Goal: Task Accomplishment & Management: Manage account settings

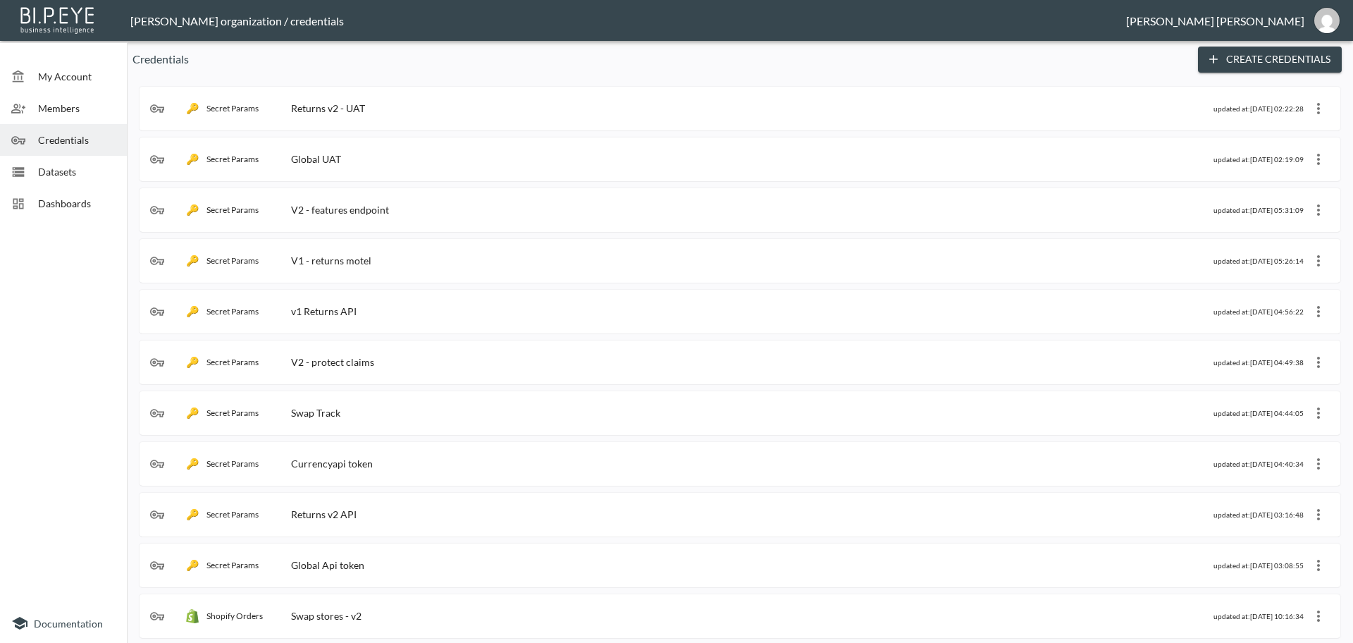
click at [60, 205] on span "Dashboards" at bounding box center [77, 203] width 78 height 15
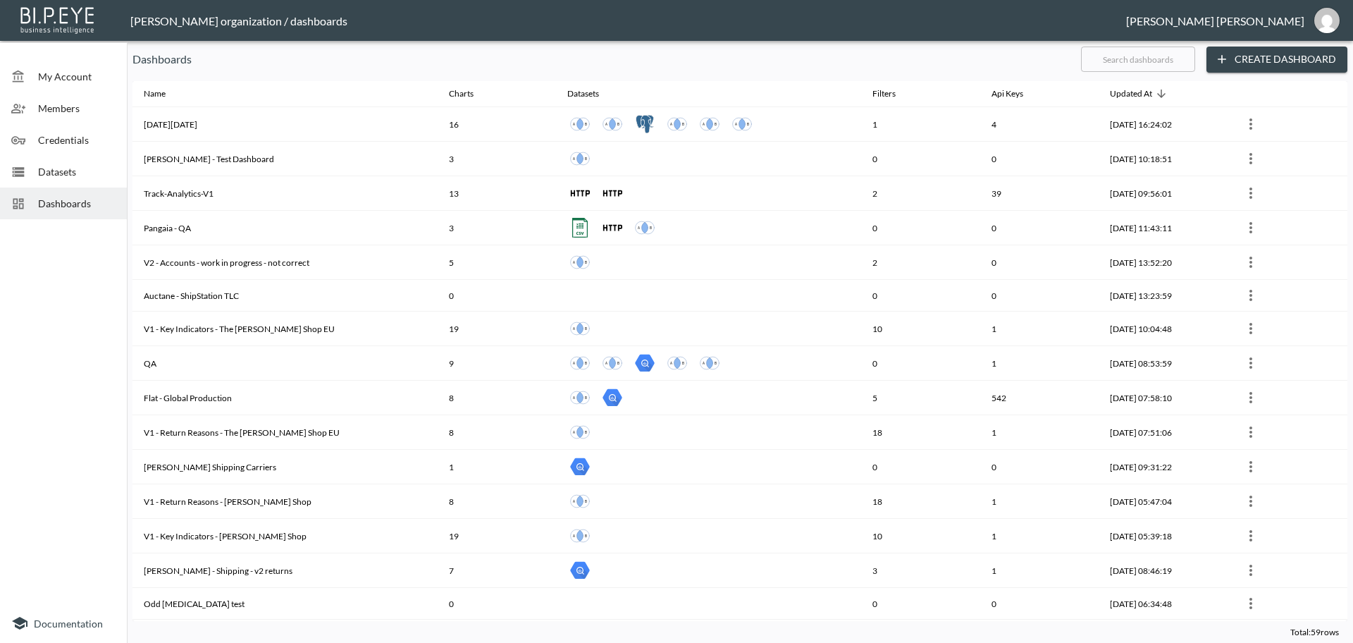
click at [1106, 38] on header "[PERSON_NAME] organization / dashboards [PERSON_NAME]" at bounding box center [676, 20] width 1353 height 41
click at [1107, 59] on input "text" at bounding box center [1138, 59] width 114 height 35
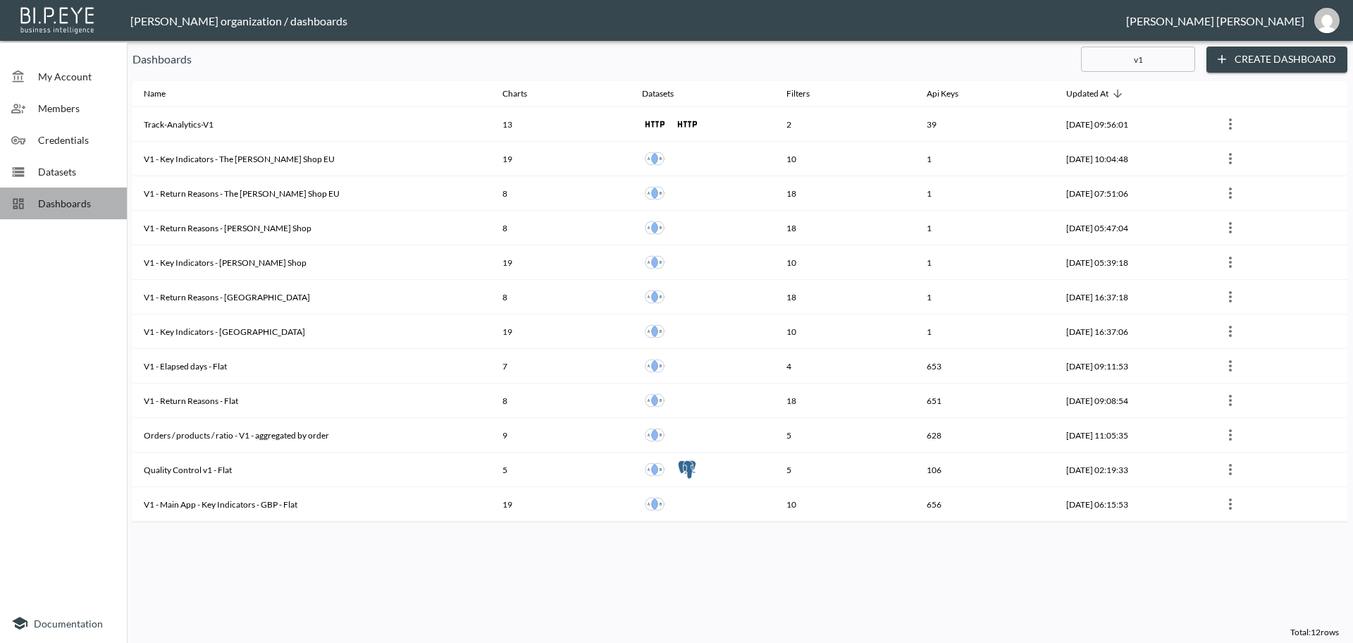
click at [82, 202] on span "Dashboards" at bounding box center [77, 203] width 78 height 15
drag, startPoint x: 1159, startPoint y: 60, endPoint x: 1086, endPoint y: 55, distance: 73.4
click at [1086, 55] on input "v1" at bounding box center [1138, 59] width 114 height 35
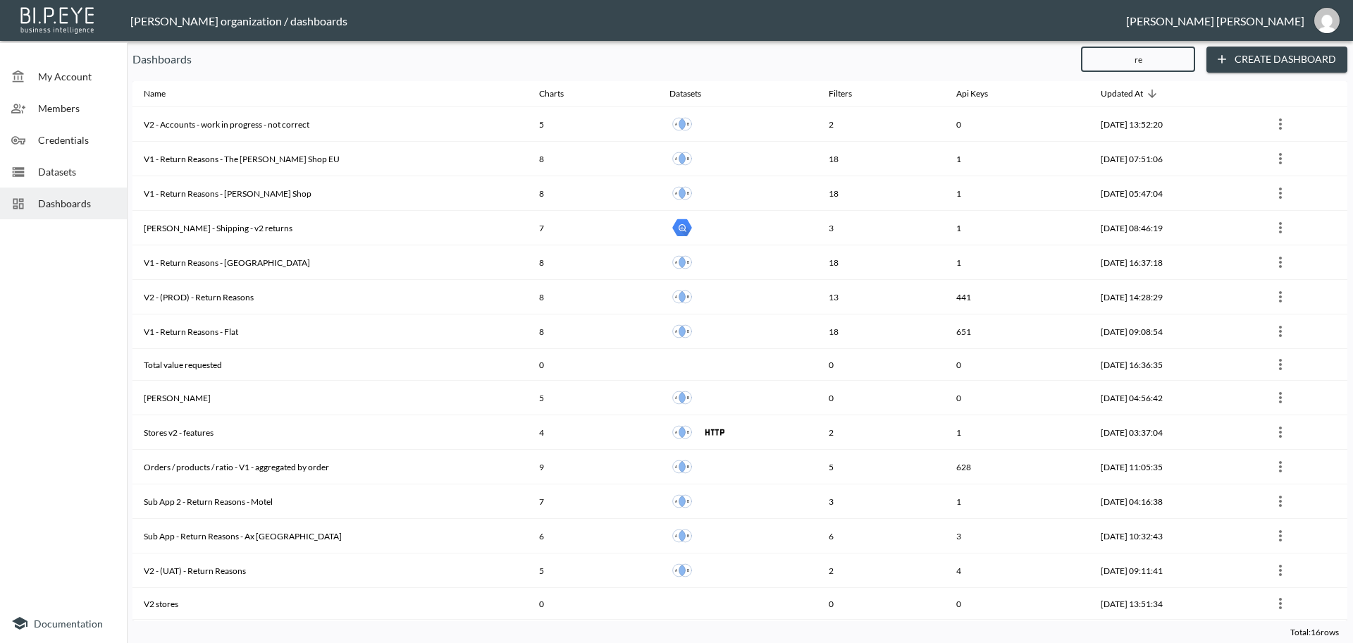
type input "r"
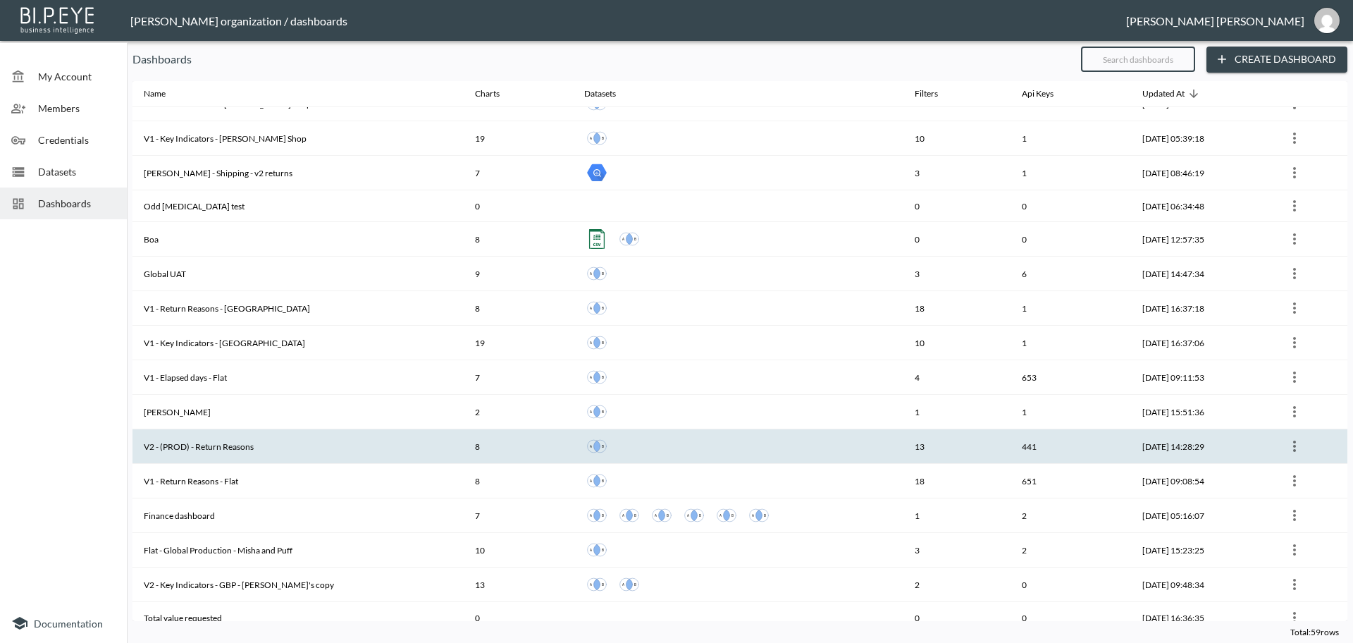
scroll to position [440, 0]
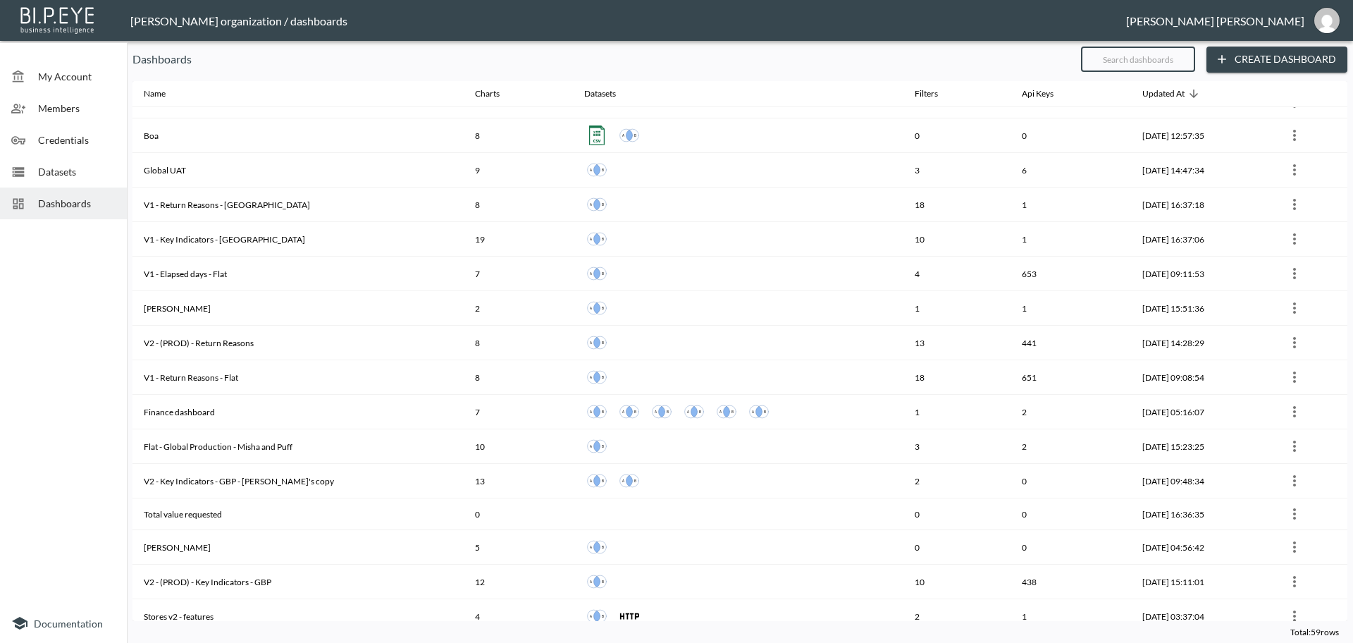
click at [1125, 57] on input "text" at bounding box center [1138, 59] width 114 height 35
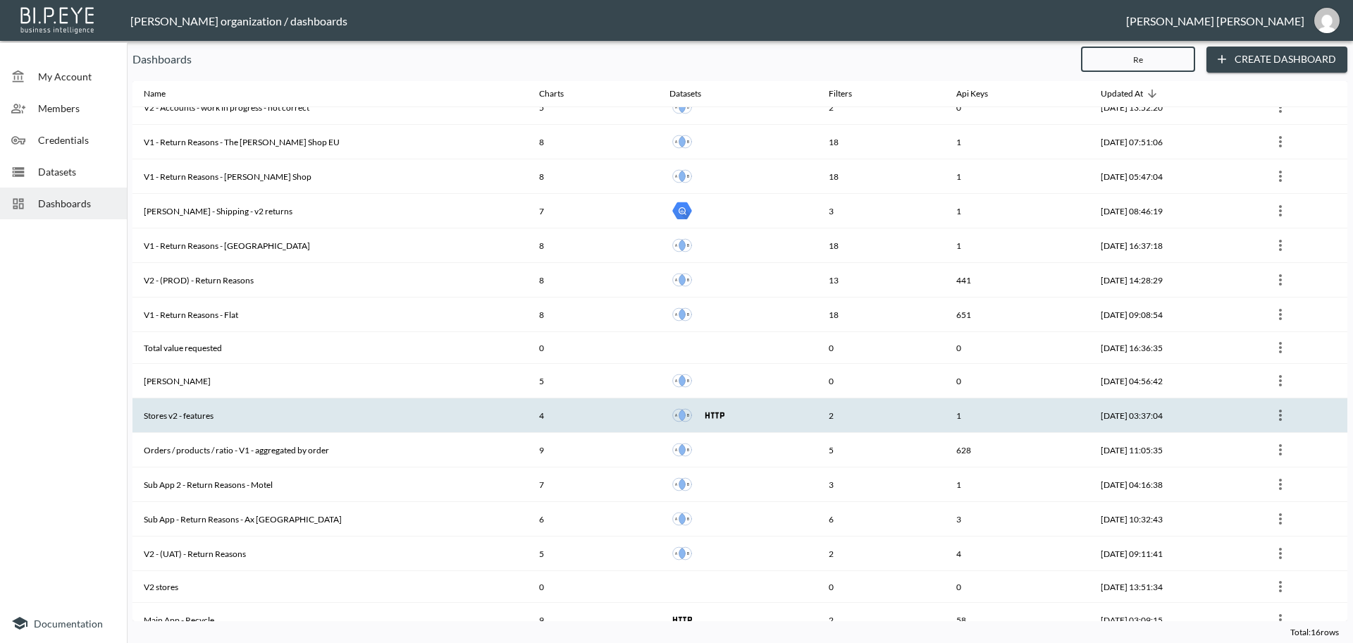
scroll to position [33, 0]
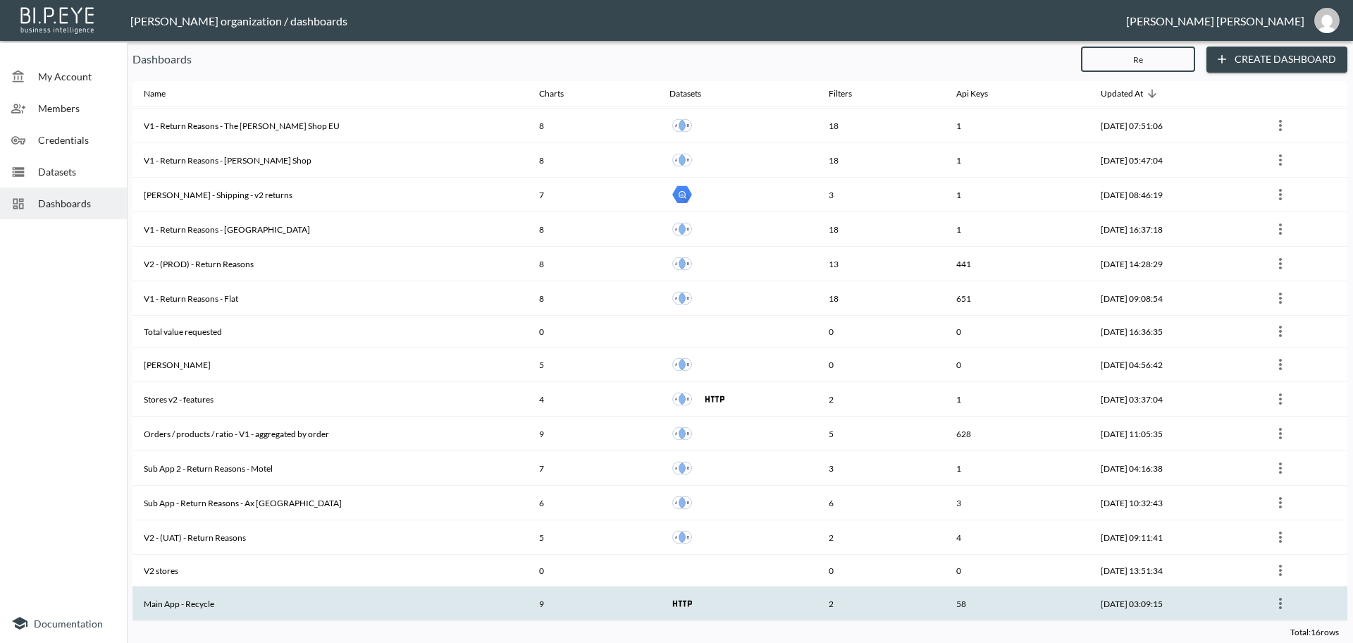
type input "Re"
click at [304, 606] on th "Main App - Recycle" at bounding box center [329, 603] width 395 height 35
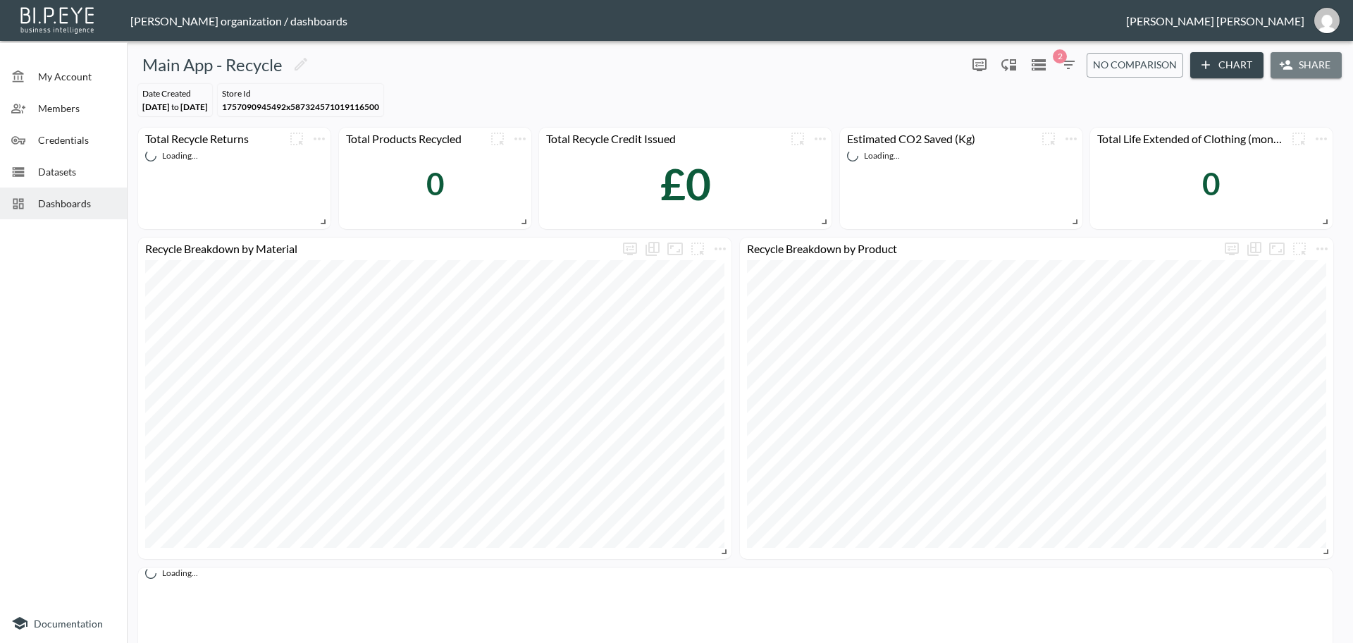
click at [1306, 68] on button "Share" at bounding box center [1305, 65] width 71 height 26
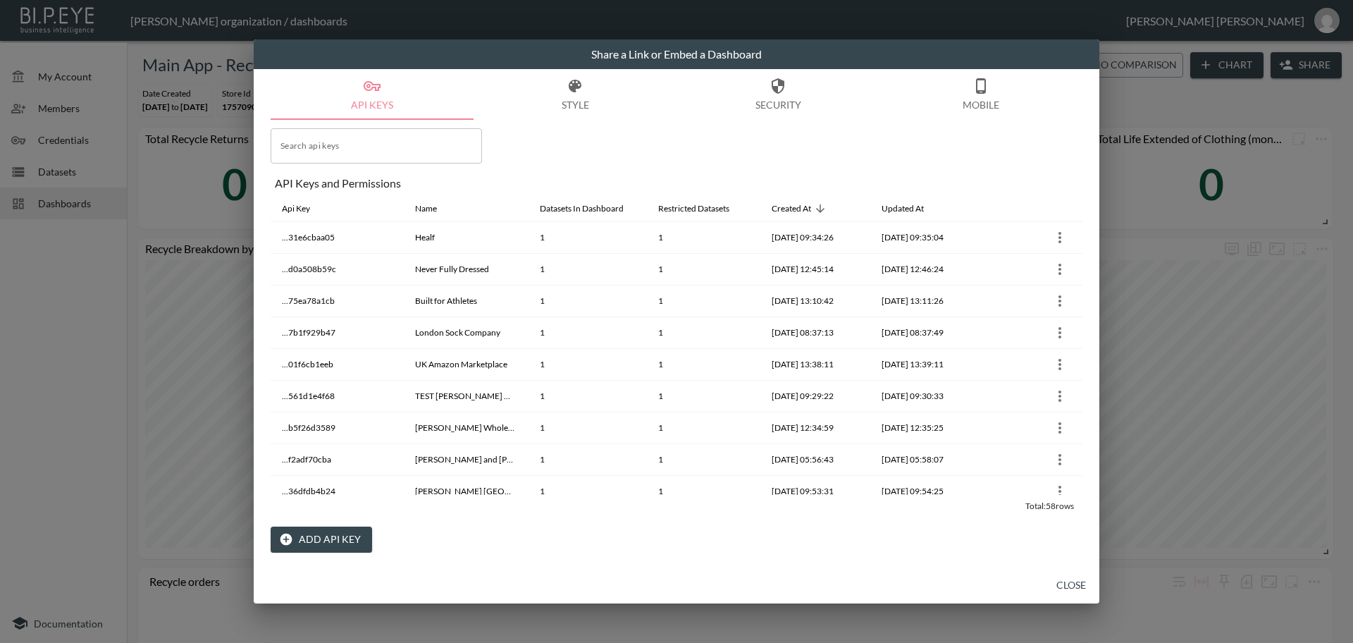
click at [322, 540] on button "Add API Key" at bounding box center [321, 539] width 101 height 26
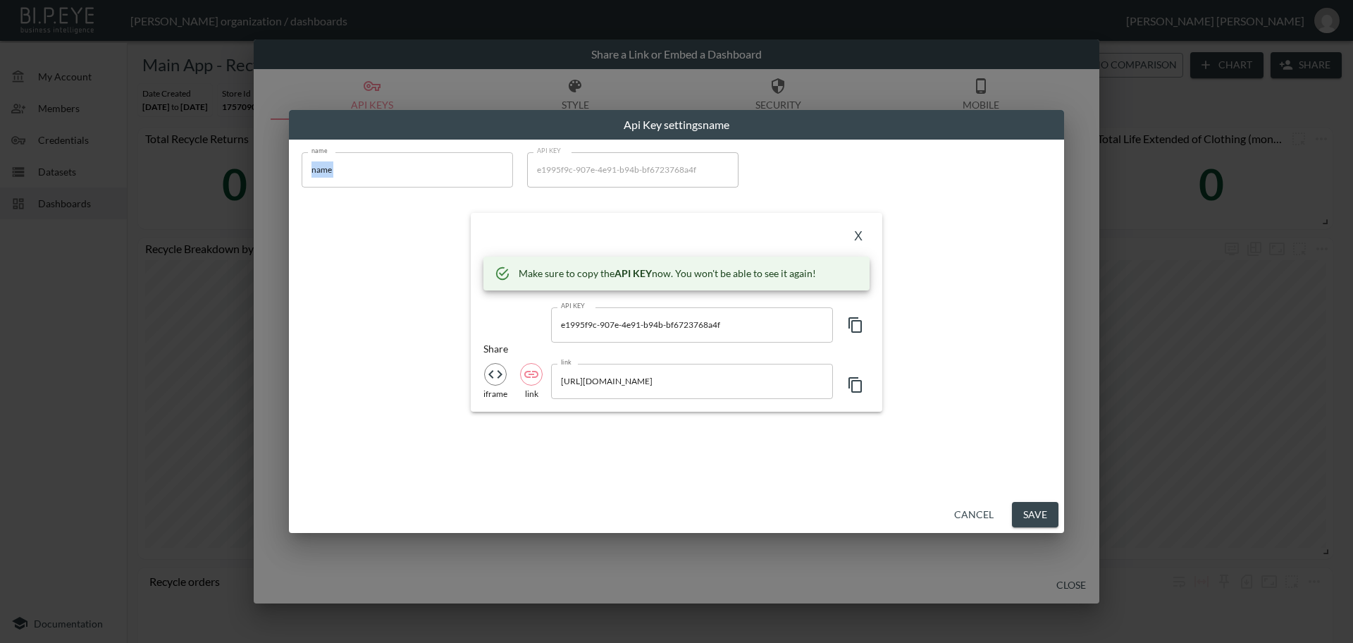
drag, startPoint x: 423, startPoint y: 192, endPoint x: 335, endPoint y: 193, distance: 88.1
click at [335, 193] on div "name name name" at bounding box center [407, 174] width 211 height 44
click at [317, 171] on input "name" at bounding box center [407, 169] width 211 height 35
click at [318, 171] on input "name" at bounding box center [407, 169] width 211 height 35
click at [973, 513] on button "Cancel" at bounding box center [973, 515] width 51 height 26
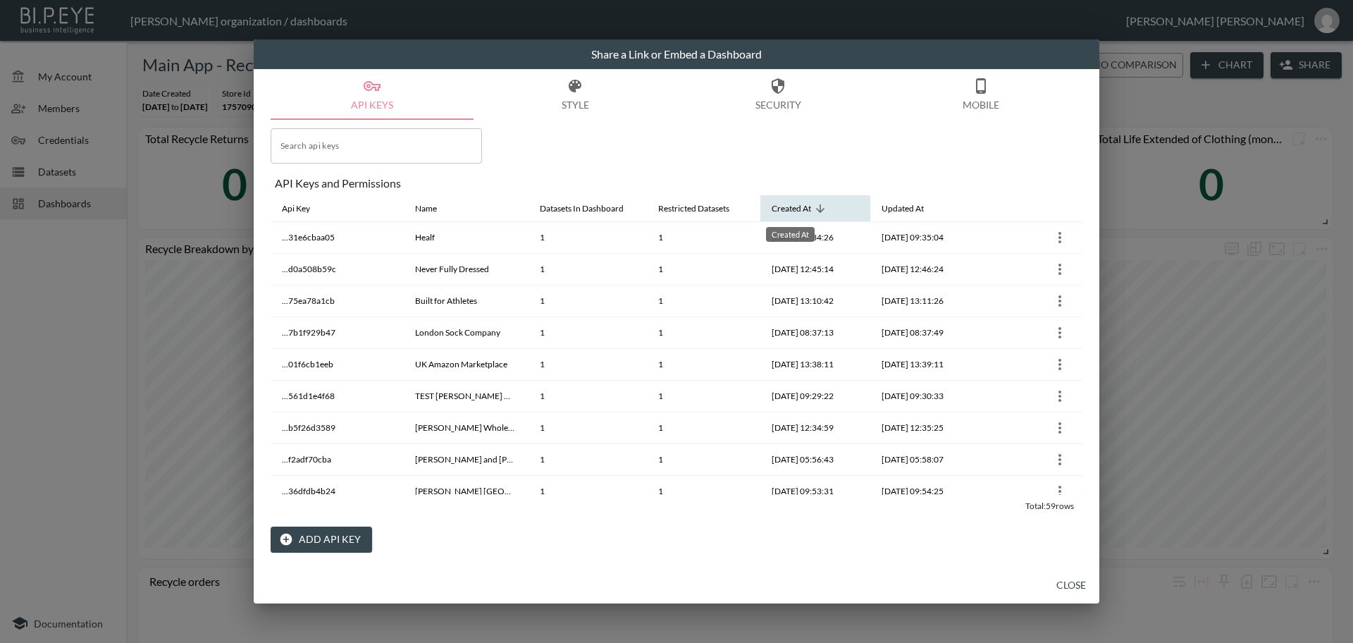
click at [788, 210] on div "Created At" at bounding box center [791, 208] width 39 height 17
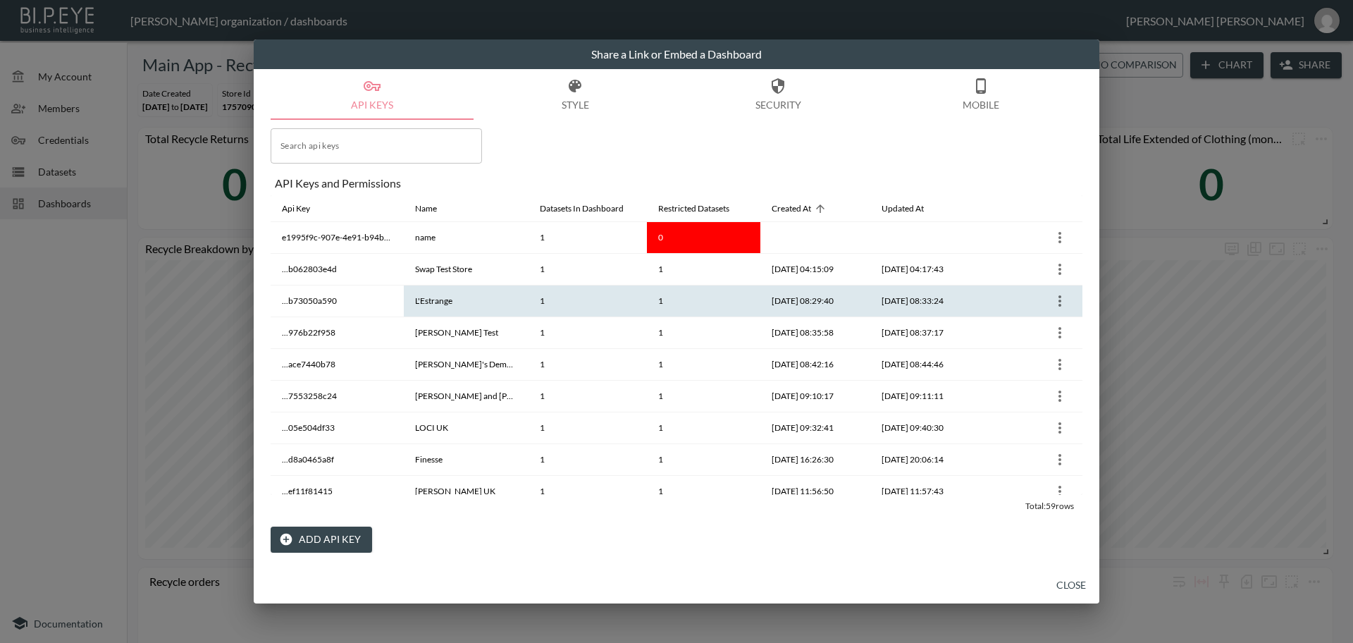
click at [1057, 299] on icon "more" at bounding box center [1059, 300] width 17 height 17
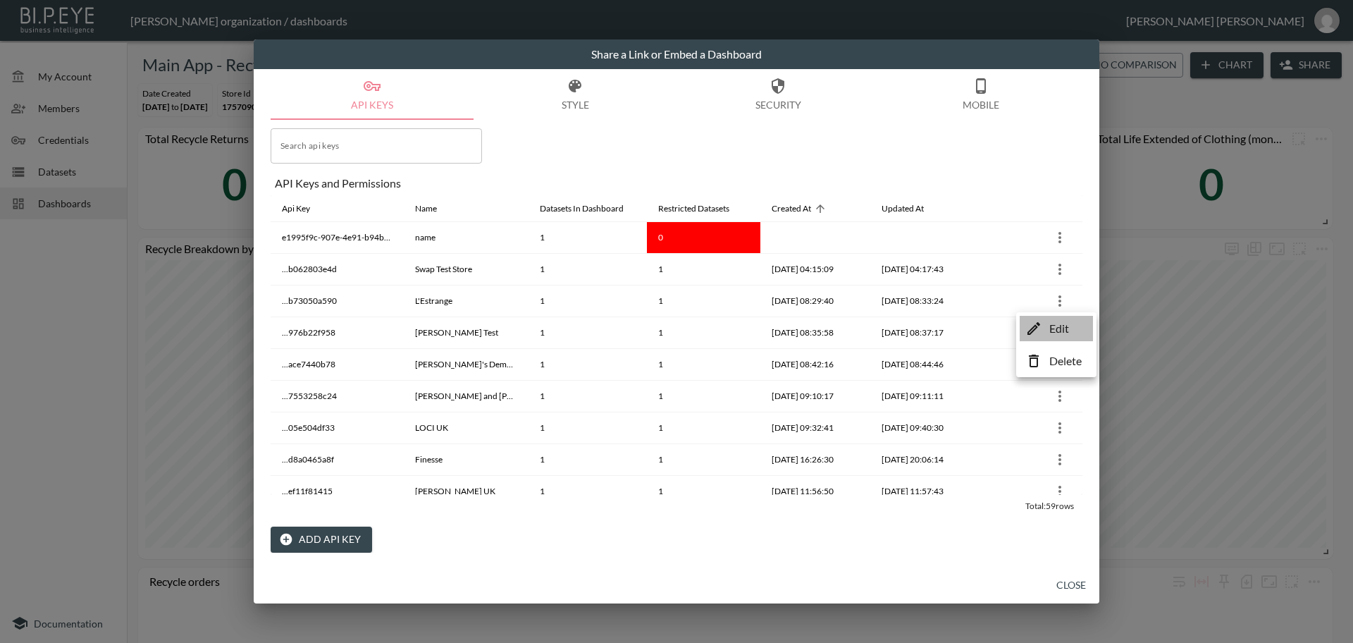
click at [1051, 330] on p "Edit" at bounding box center [1059, 328] width 20 height 17
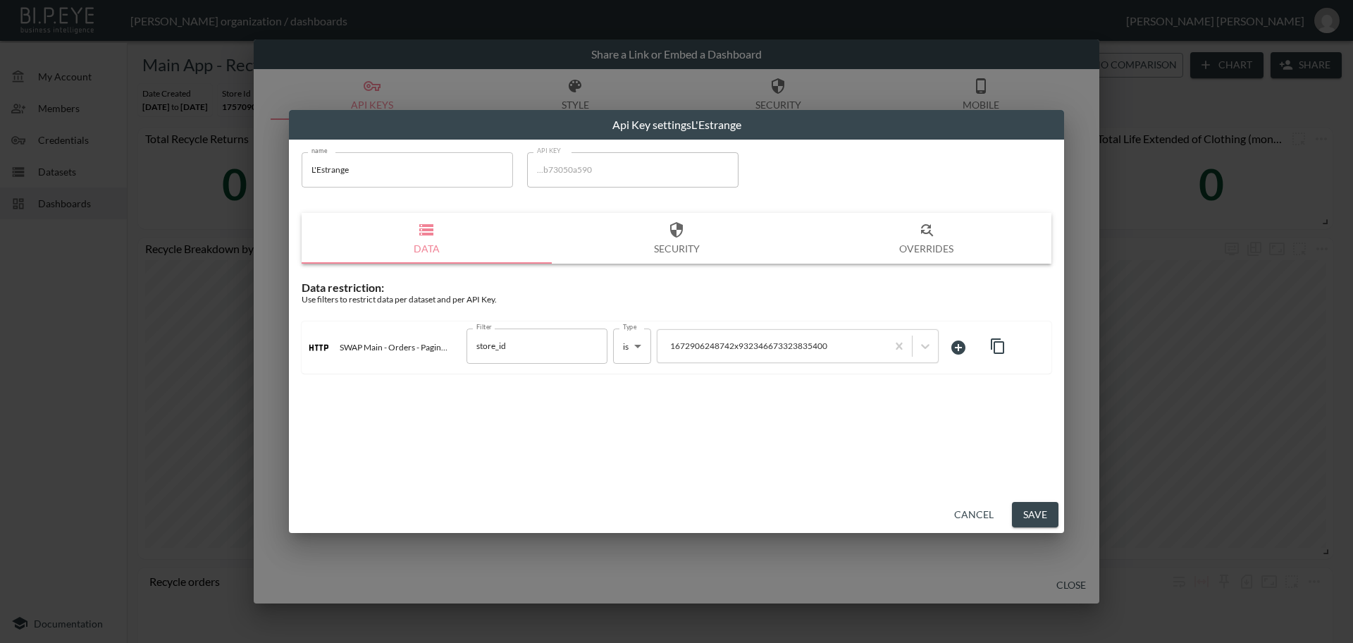
click at [984, 516] on button "Cancel" at bounding box center [973, 515] width 51 height 26
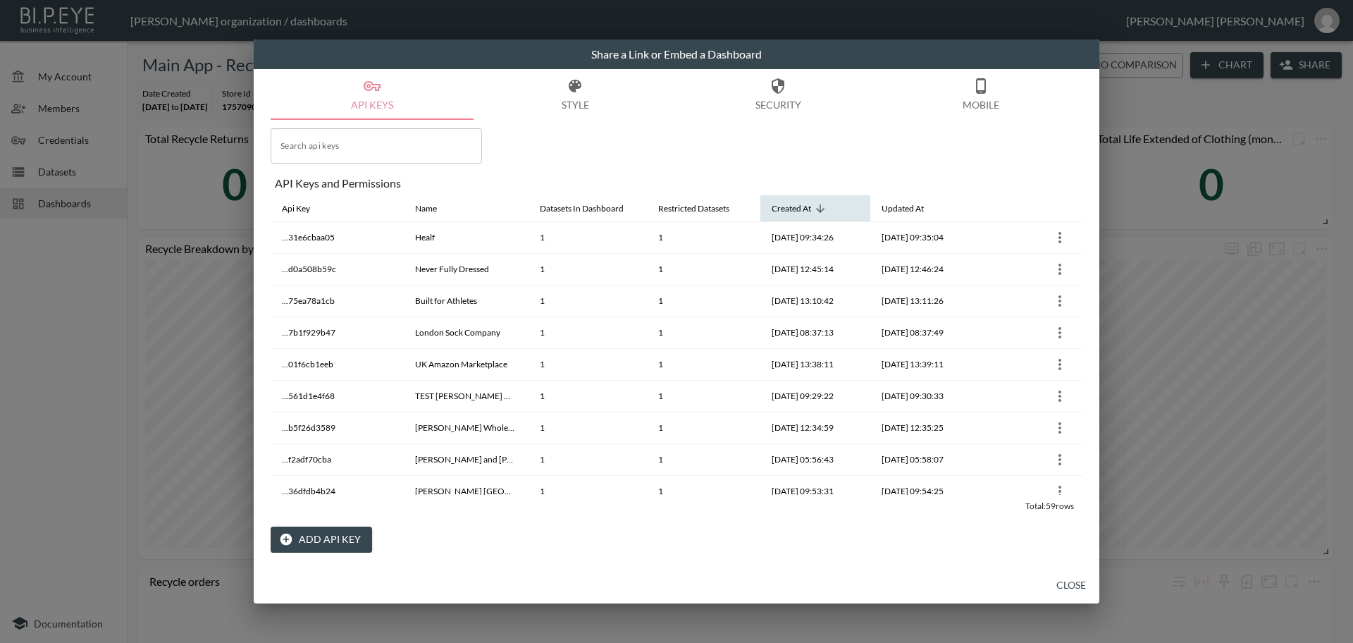
click at [810, 206] on div "Created At" at bounding box center [791, 208] width 39 height 17
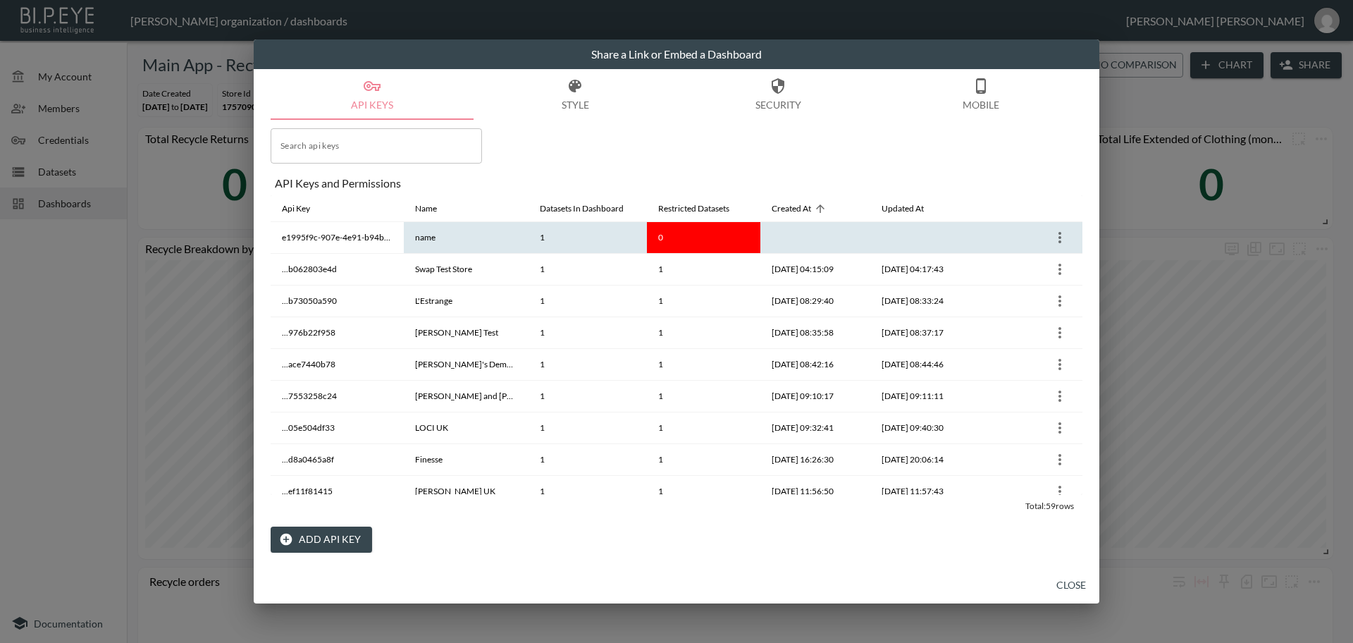
click at [1055, 242] on icon "more" at bounding box center [1059, 237] width 17 height 17
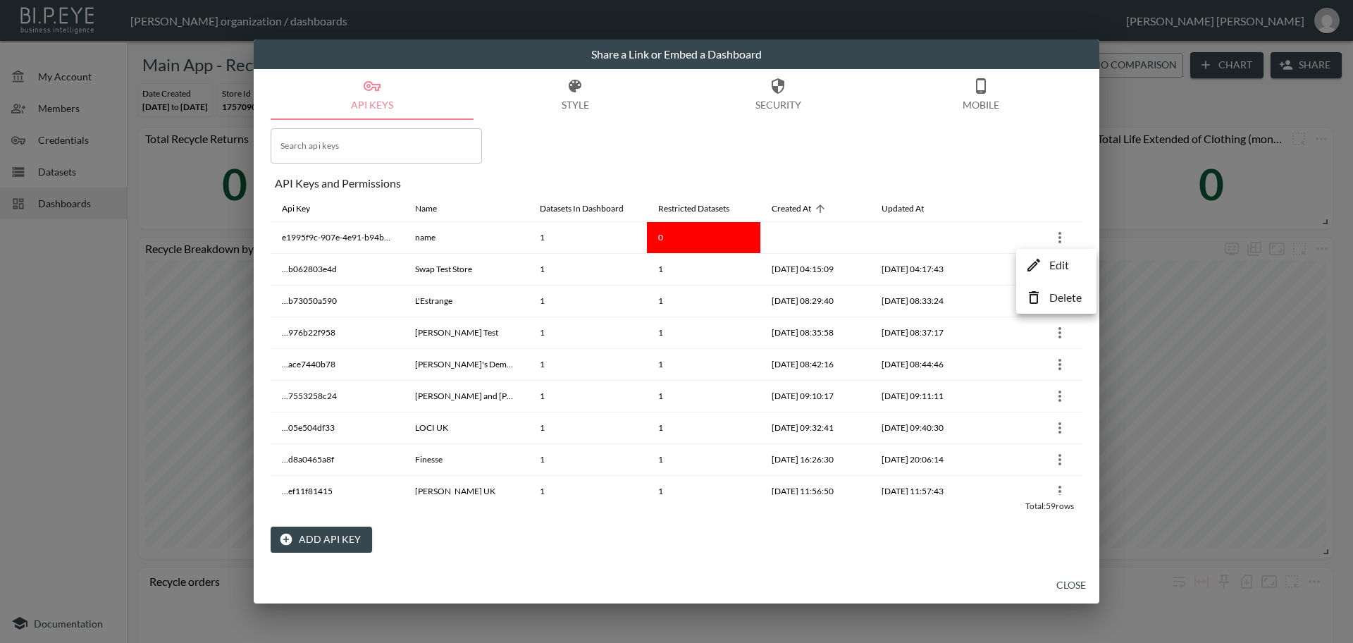
click at [1076, 266] on li "Edit" at bounding box center [1056, 264] width 73 height 25
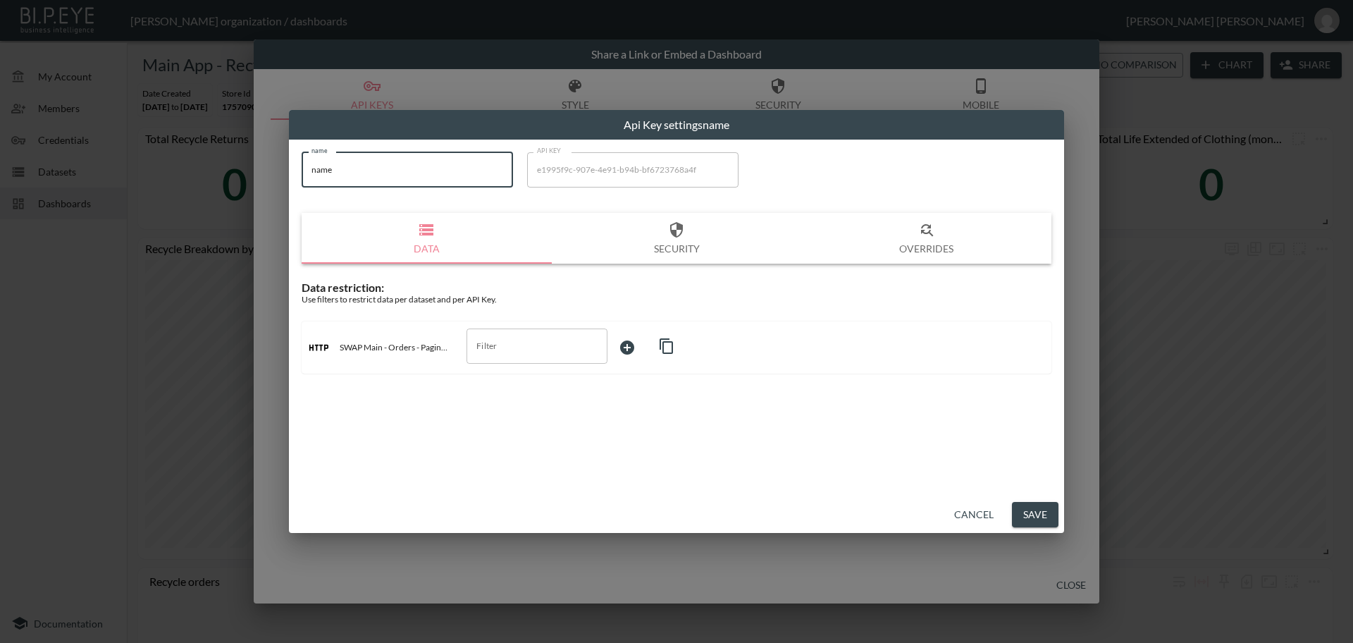
click at [326, 168] on input "name" at bounding box center [407, 169] width 211 height 35
paste input "QUOC"
type input "QUOC"
click at [345, 199] on div "name QUOC name API KEY e1995f9c-907e-4e91-b94b-bf6723768a4f API KEY Data Securi…" at bounding box center [676, 263] width 767 height 239
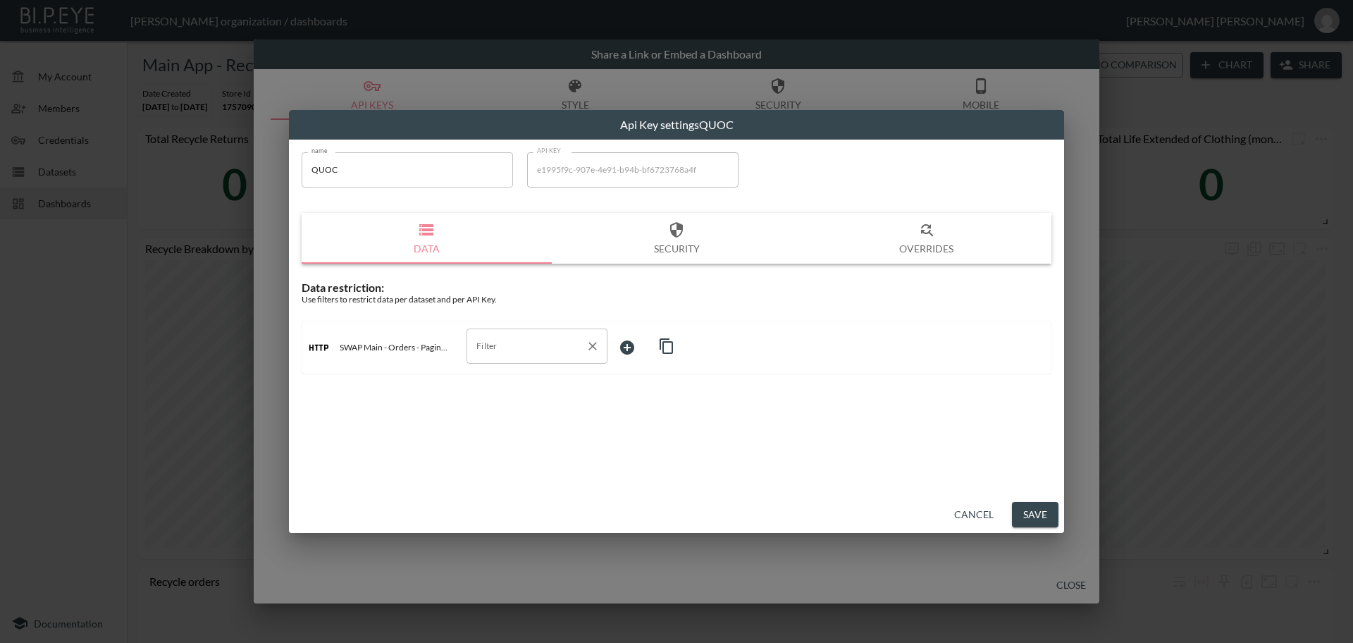
click at [497, 346] on input "Filter" at bounding box center [526, 346] width 107 height 23
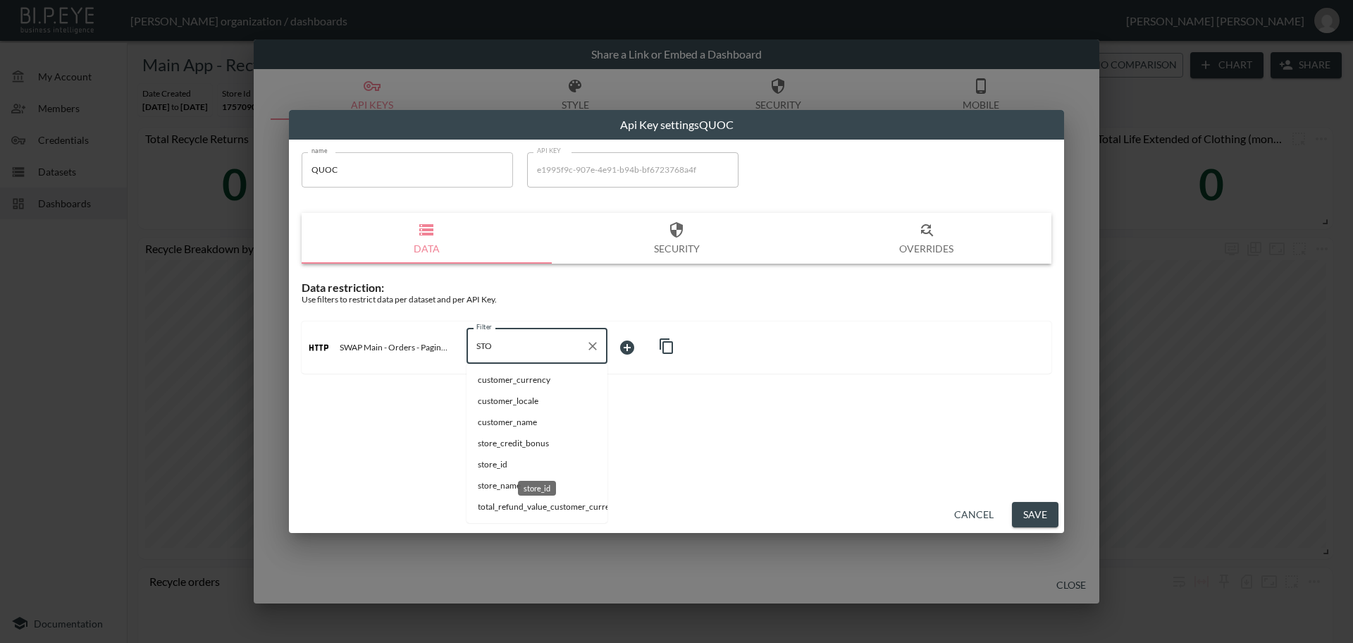
click at [520, 462] on span "store_id" at bounding box center [537, 464] width 118 height 13
type input "store_id"
click at [626, 347] on body "BI.P.EYE, Interactive Analytics Dashboards - app [PERSON_NAME] organization / d…" at bounding box center [676, 321] width 1353 height 643
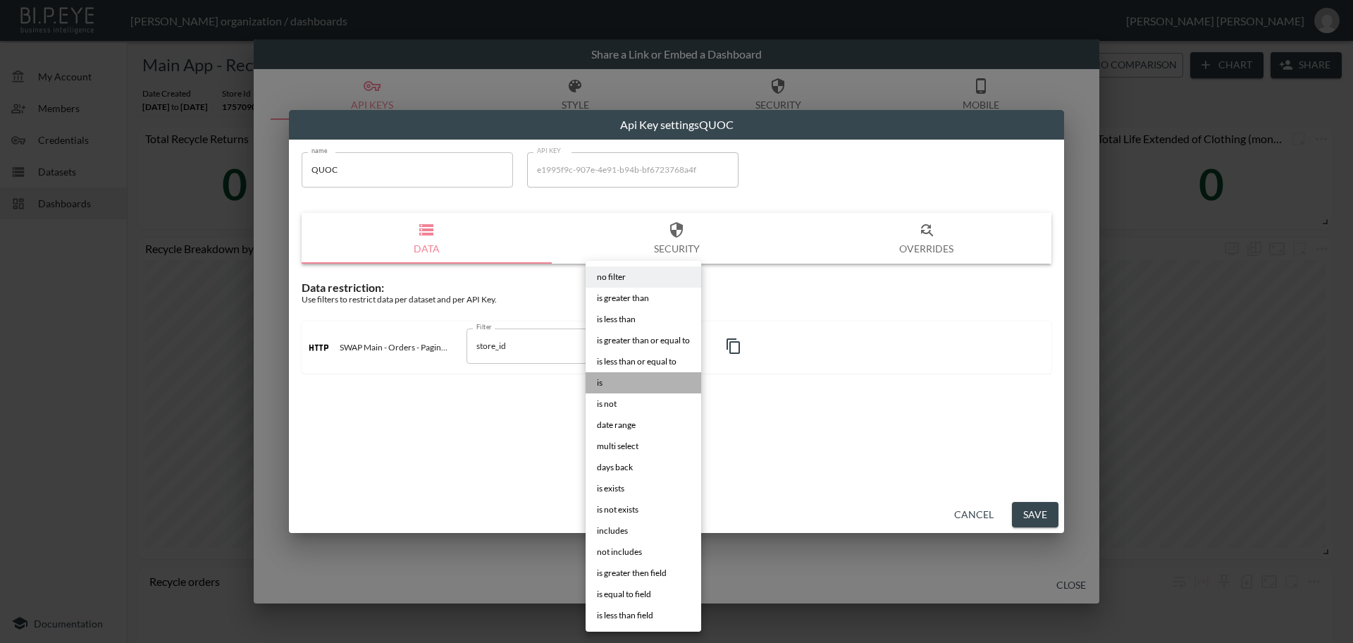
click at [605, 383] on li "is" at bounding box center [644, 382] width 116 height 21
type input "is"
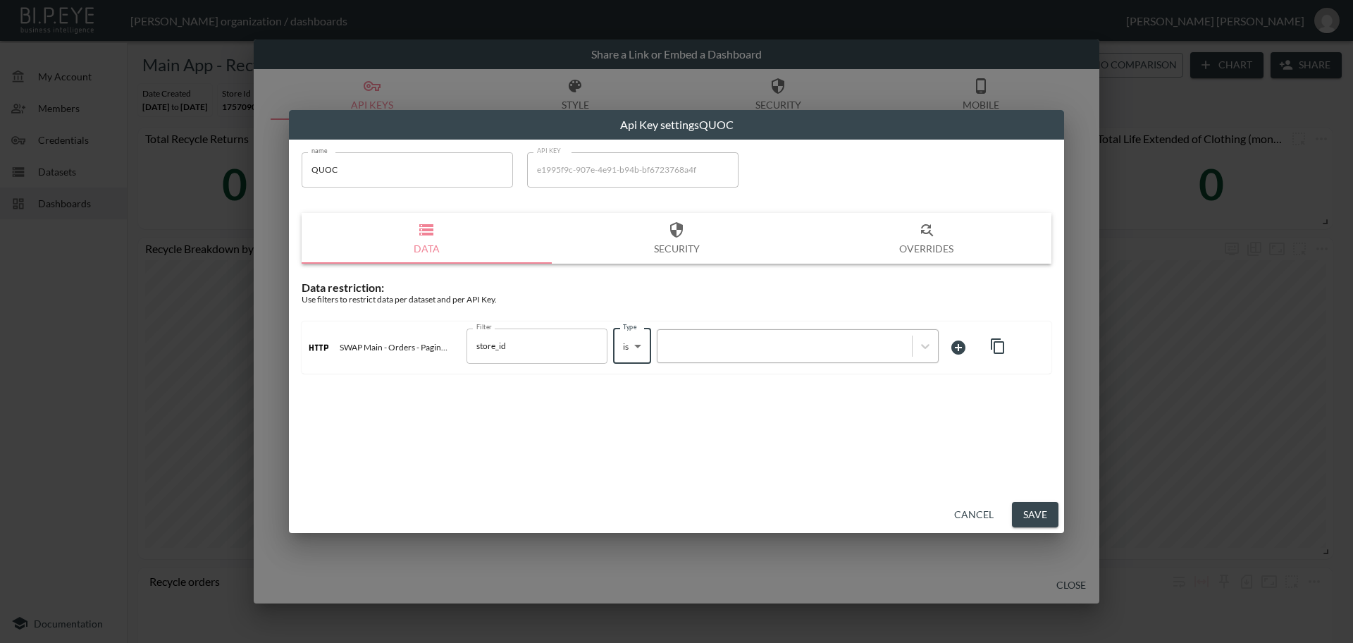
click at [769, 347] on div at bounding box center [784, 345] width 240 height 13
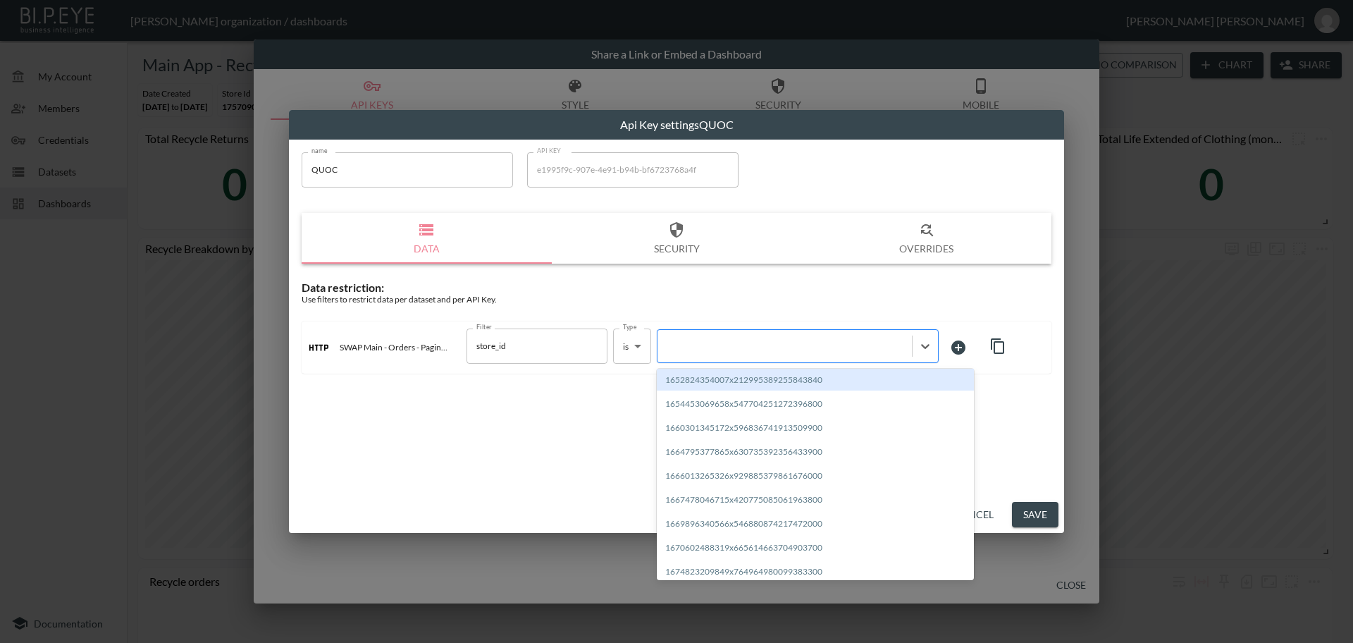
paste input "1700142770855x498346439637729300"
type input "1700142770855x498346439637729300"
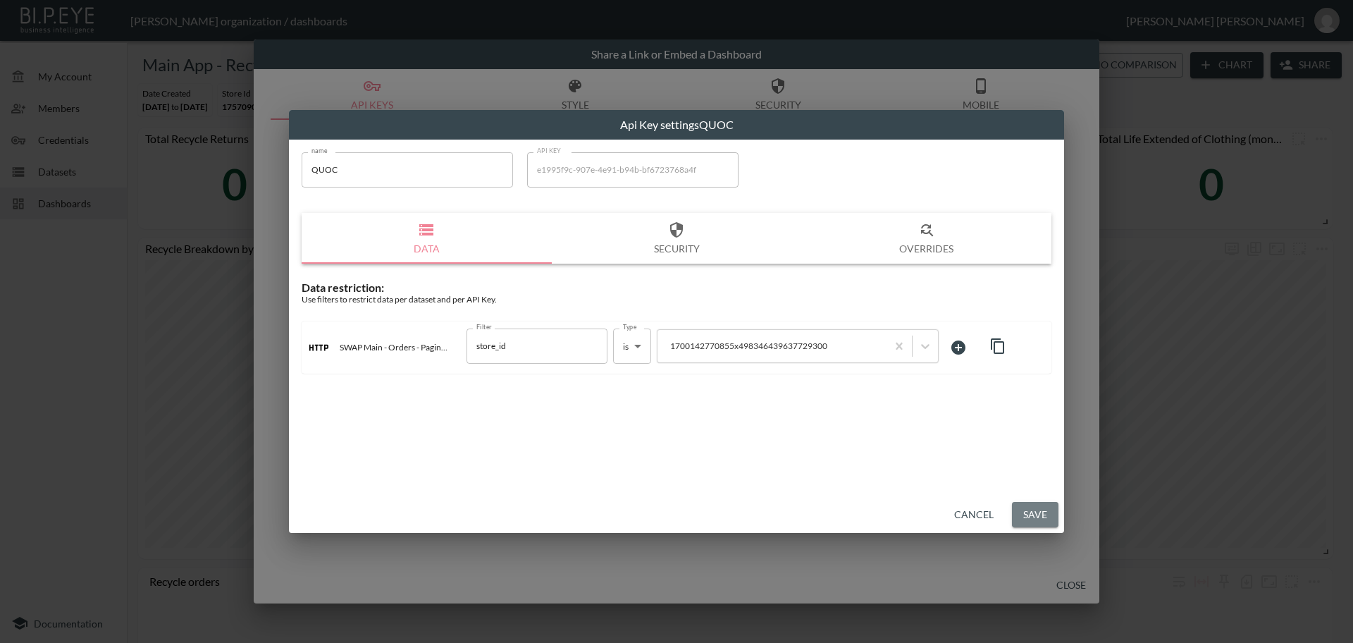
click at [1036, 514] on button "Save" at bounding box center [1035, 515] width 47 height 26
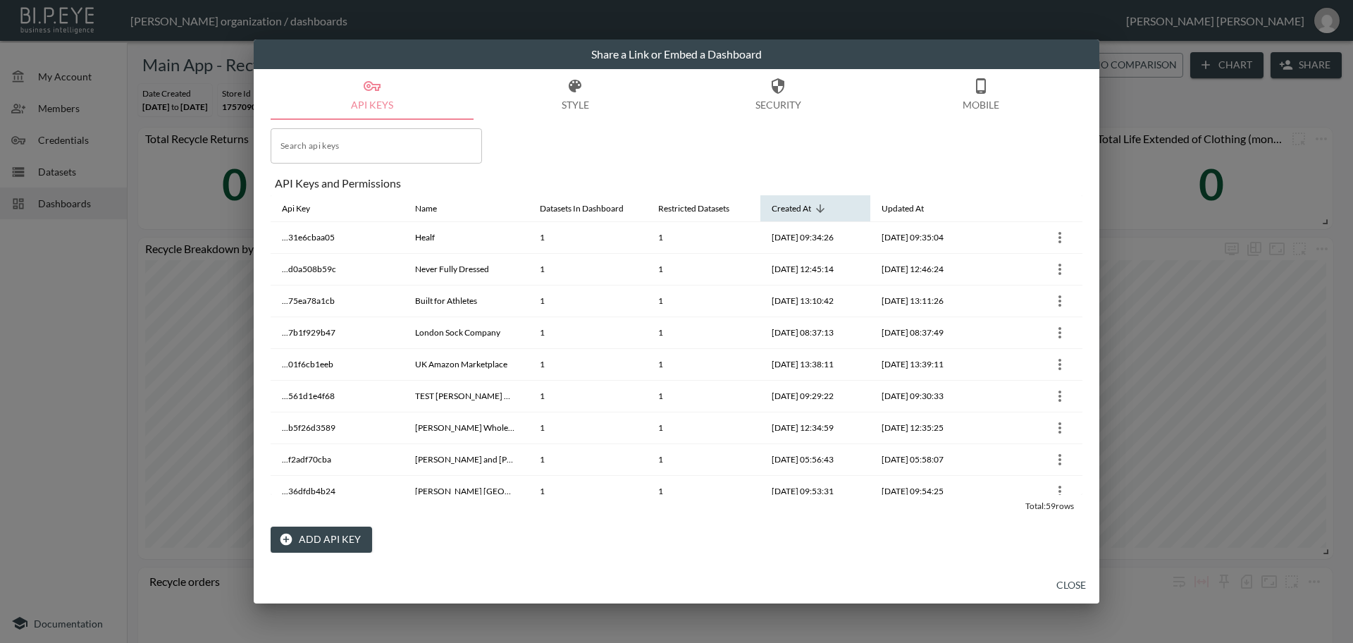
click at [820, 211] on icon at bounding box center [820, 208] width 8 height 8
click at [342, 538] on button "Add API Key" at bounding box center [321, 539] width 101 height 26
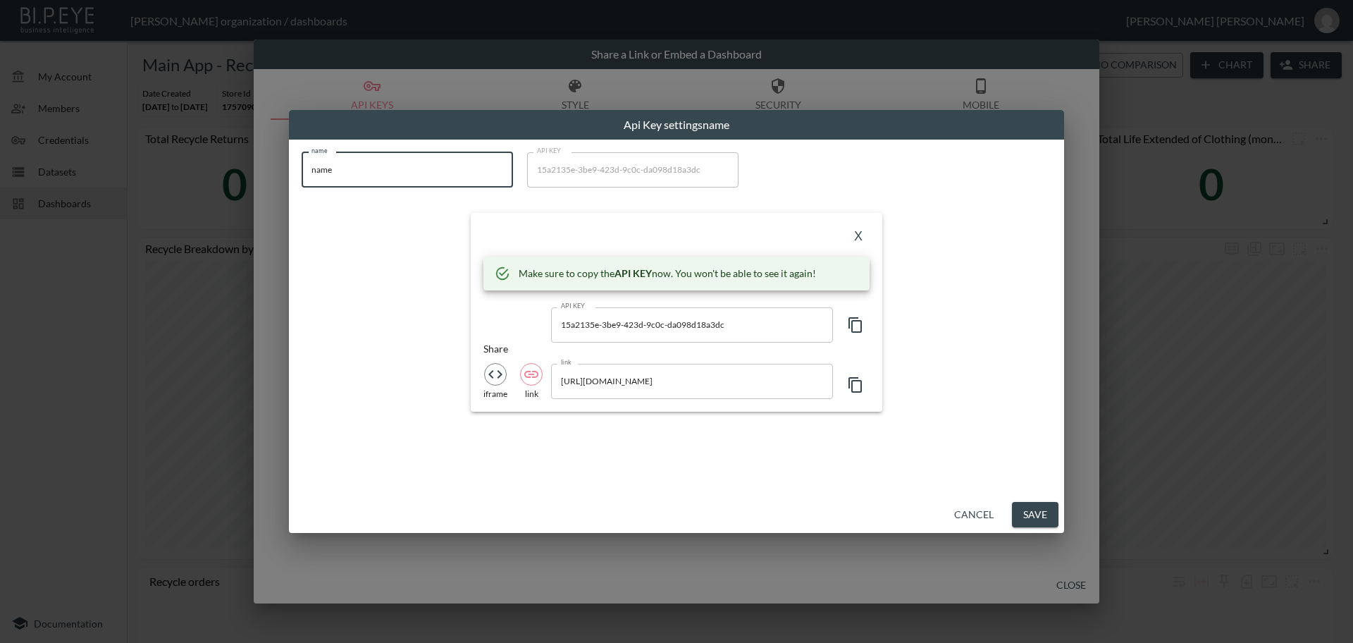
drag, startPoint x: 361, startPoint y: 173, endPoint x: 287, endPoint y: 162, distance: 75.4
click at [287, 162] on div "Api Key settings name name name name API KEY 15a2135e-3be9-423d-9c0c-da098d18a3…" at bounding box center [676, 321] width 1353 height 643
paste input "QUOC US"
type input "QUOC US"
click at [855, 324] on icon "button" at bounding box center [855, 324] width 17 height 17
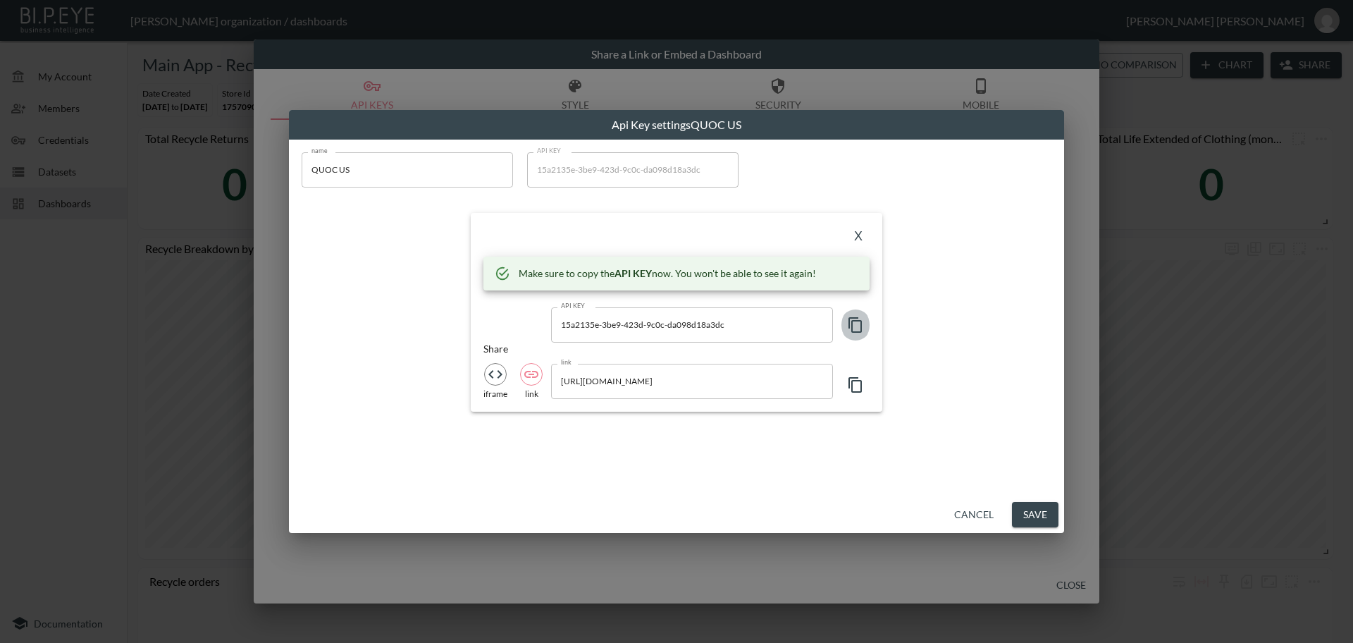
click at [855, 324] on icon "button" at bounding box center [855, 324] width 17 height 17
click at [857, 237] on button "X" at bounding box center [858, 236] width 23 height 23
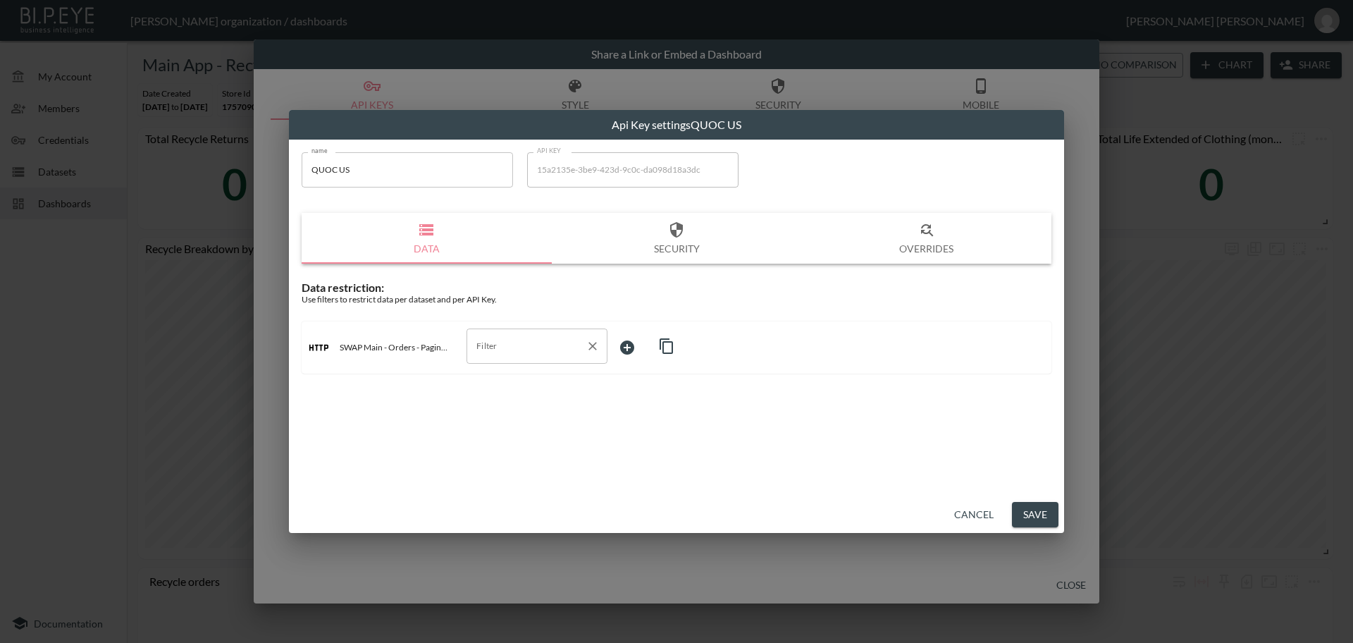
click at [490, 341] on div "Filter Filter" at bounding box center [536, 345] width 141 height 35
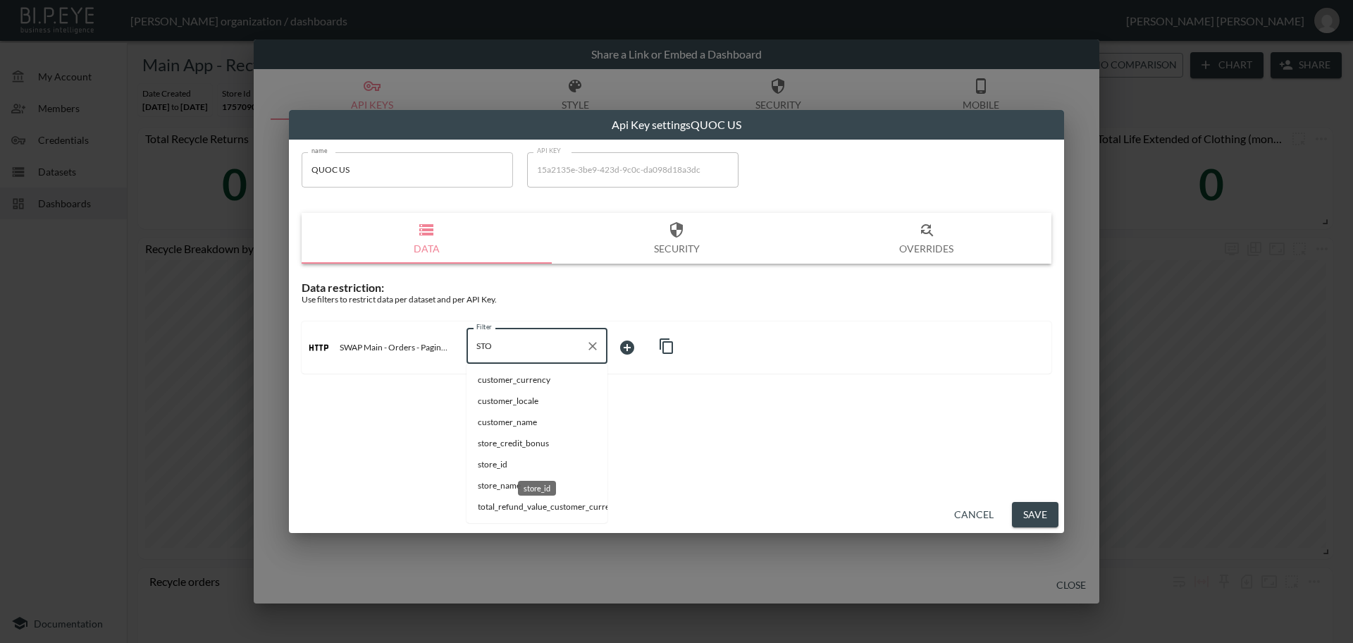
click at [493, 462] on span "store_id" at bounding box center [537, 464] width 118 height 13
type input "store_id"
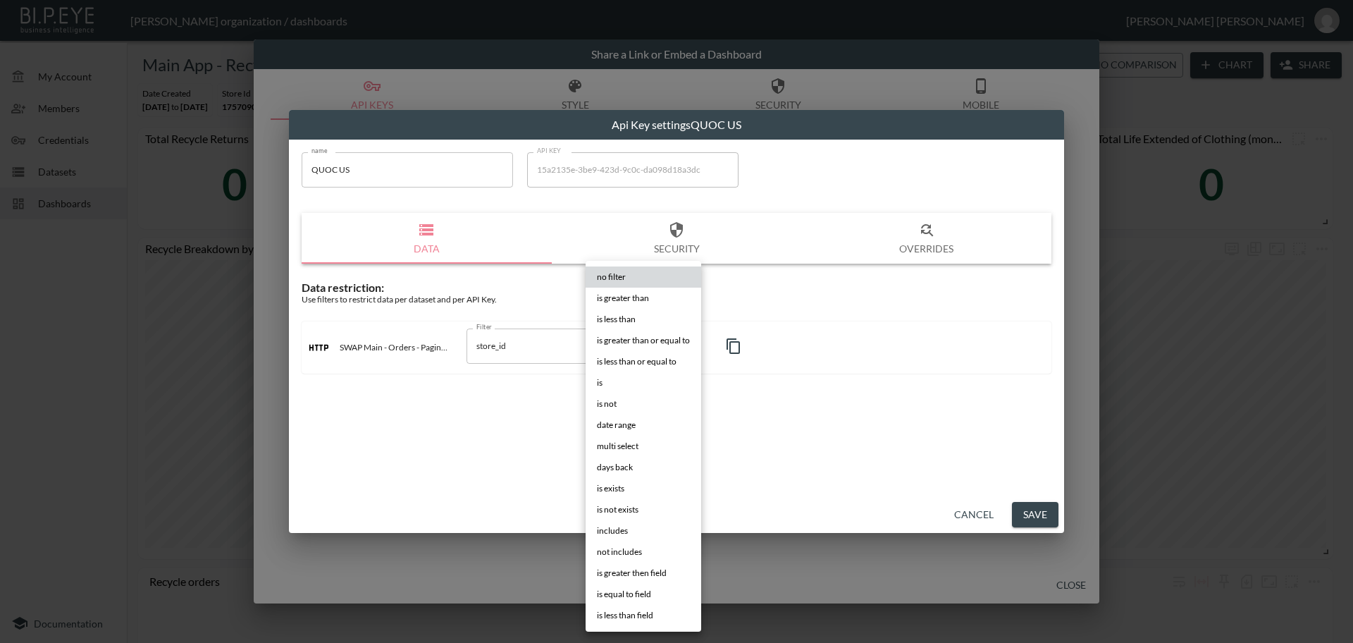
click at [631, 345] on body "BI.P.EYE, Interactive Analytics Dashboards - app [PERSON_NAME] organization / d…" at bounding box center [676, 321] width 1353 height 643
click at [611, 385] on li "is" at bounding box center [644, 382] width 116 height 21
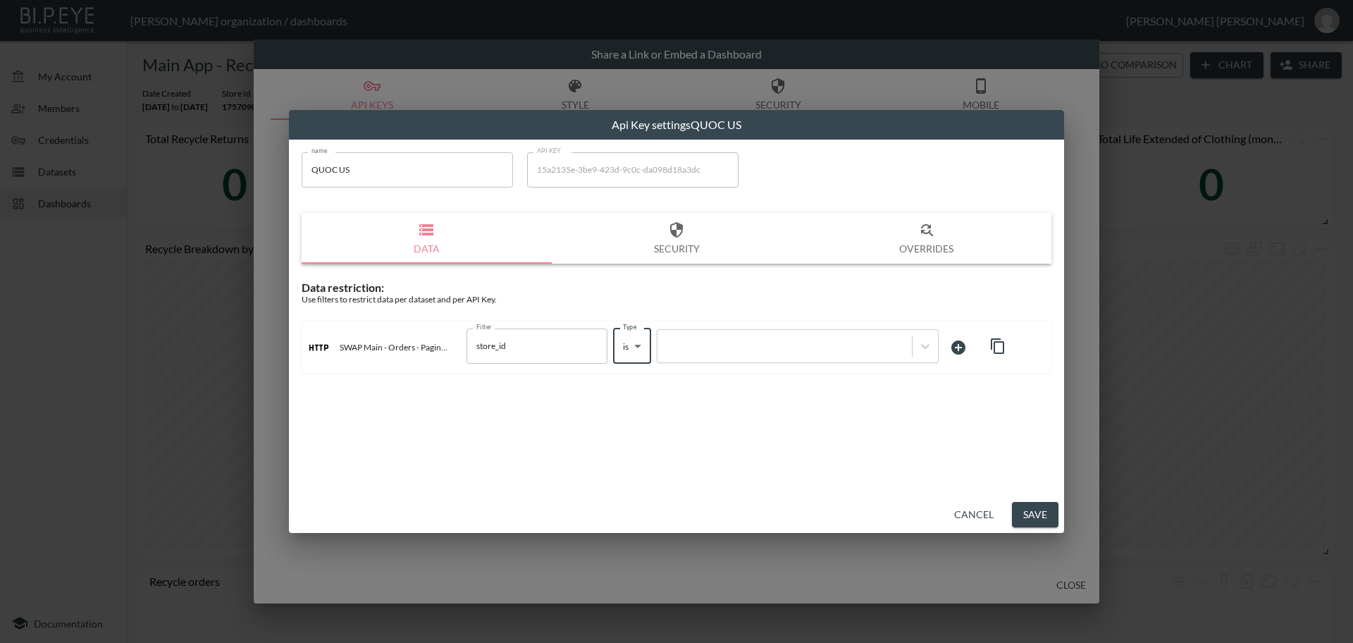
type input "is"
click at [762, 351] on div at bounding box center [784, 345] width 240 height 13
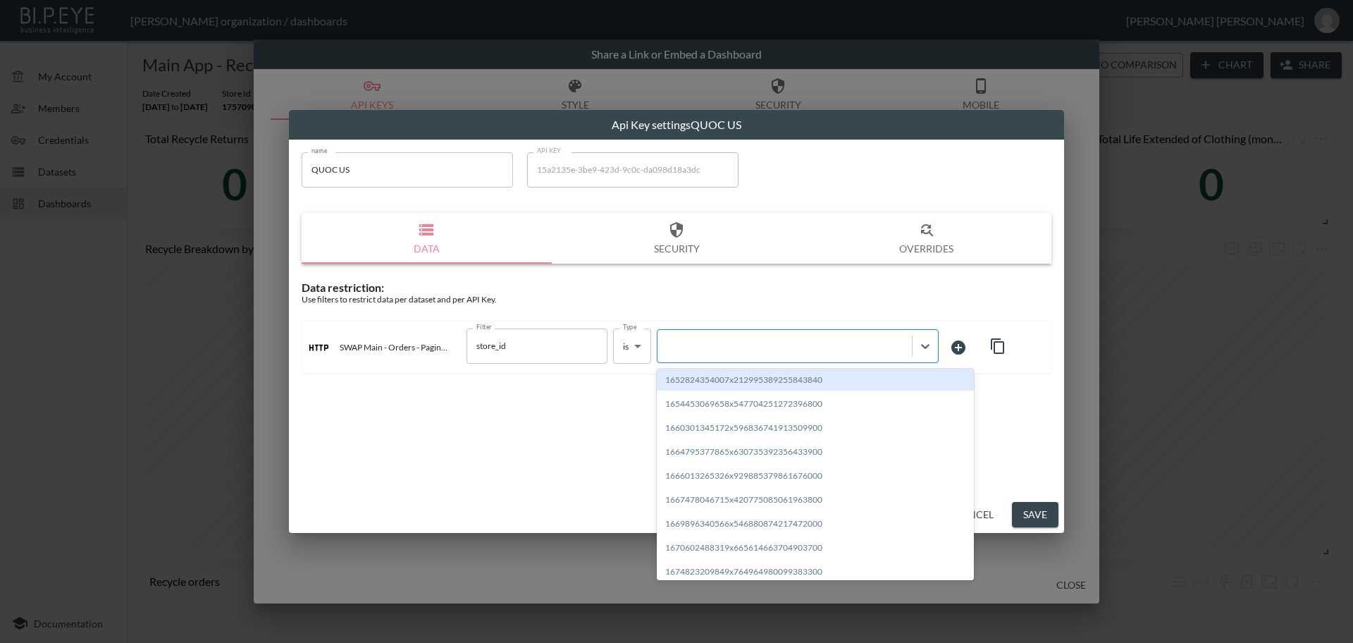
paste input "1706213261143x100055922669518850"
type input "1706213261143x100055922669518850"
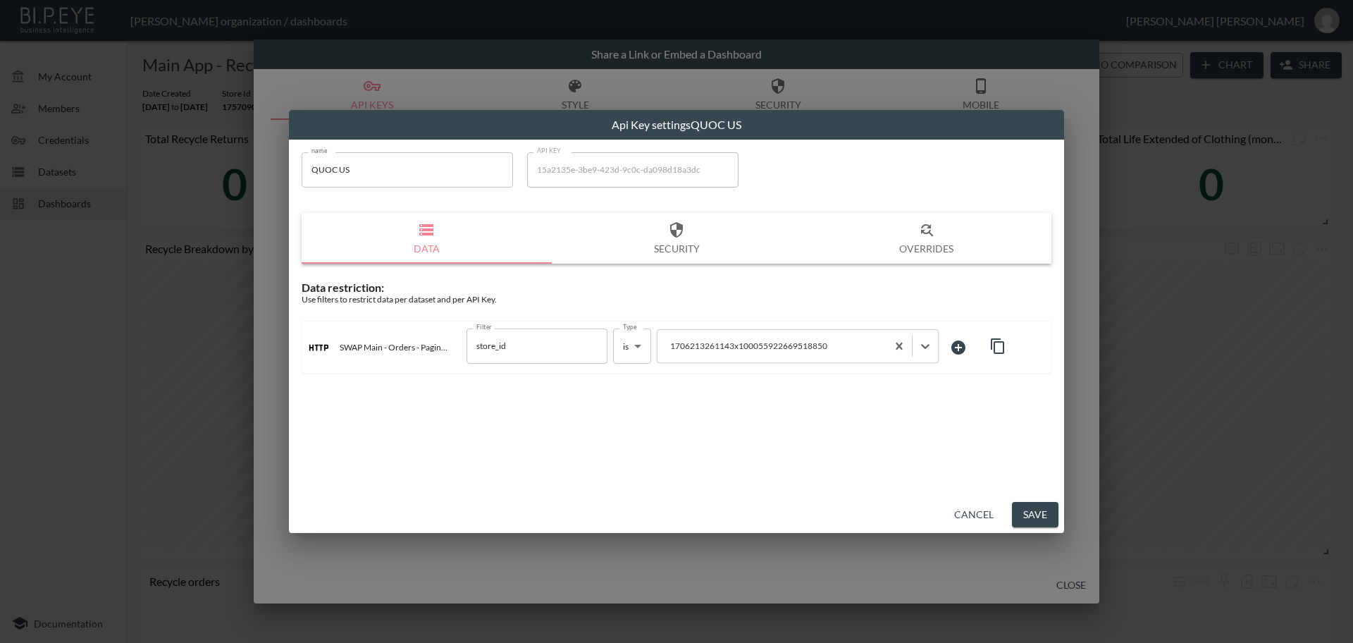
click at [1042, 517] on button "Save" at bounding box center [1035, 515] width 47 height 26
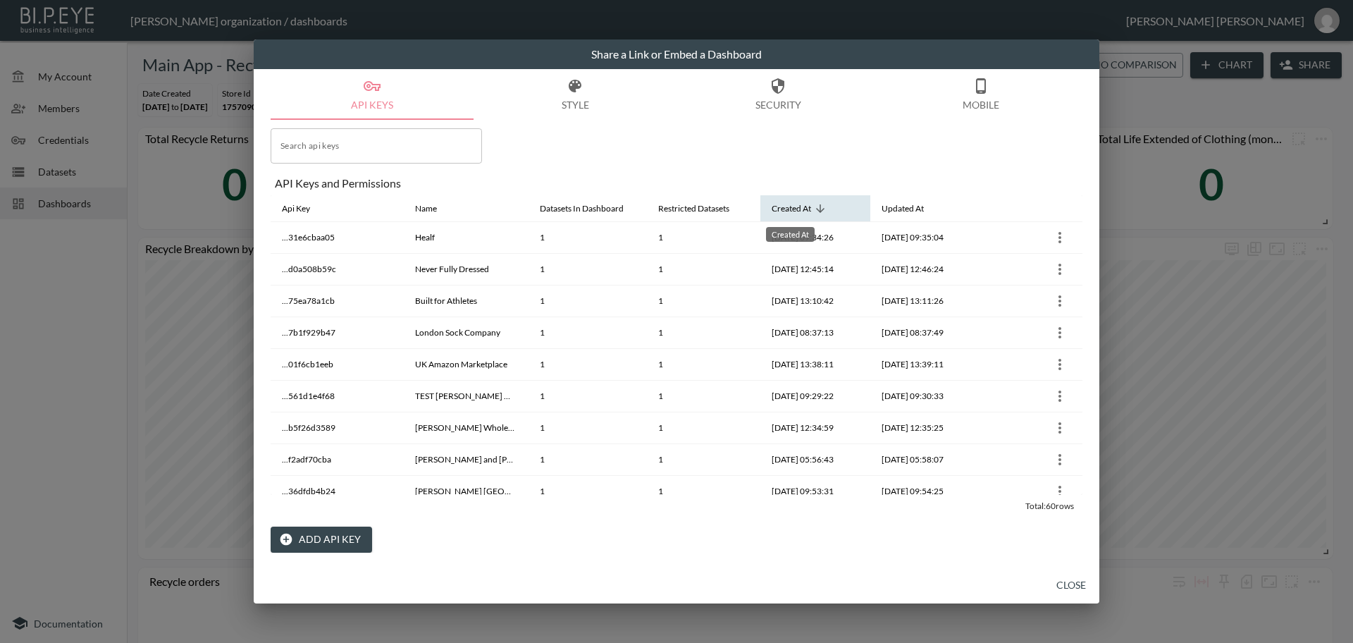
click at [798, 209] on div "Created At" at bounding box center [791, 208] width 39 height 17
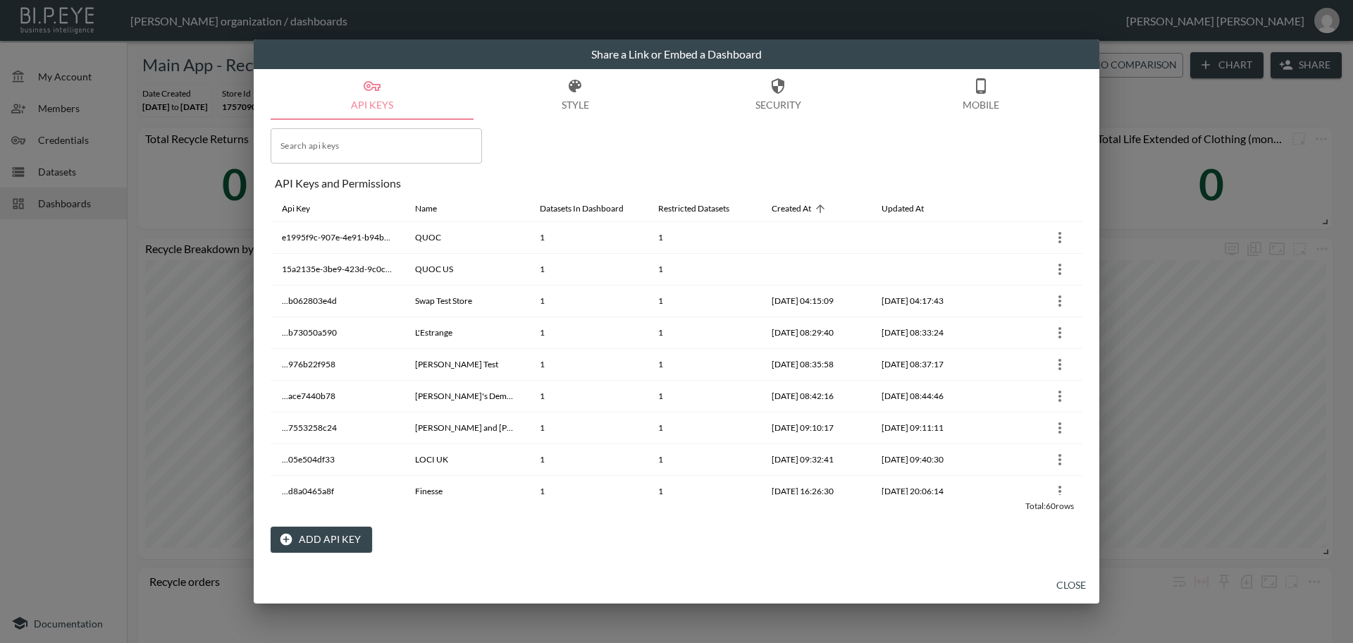
click at [1063, 581] on button "Close" at bounding box center [1070, 585] width 45 height 26
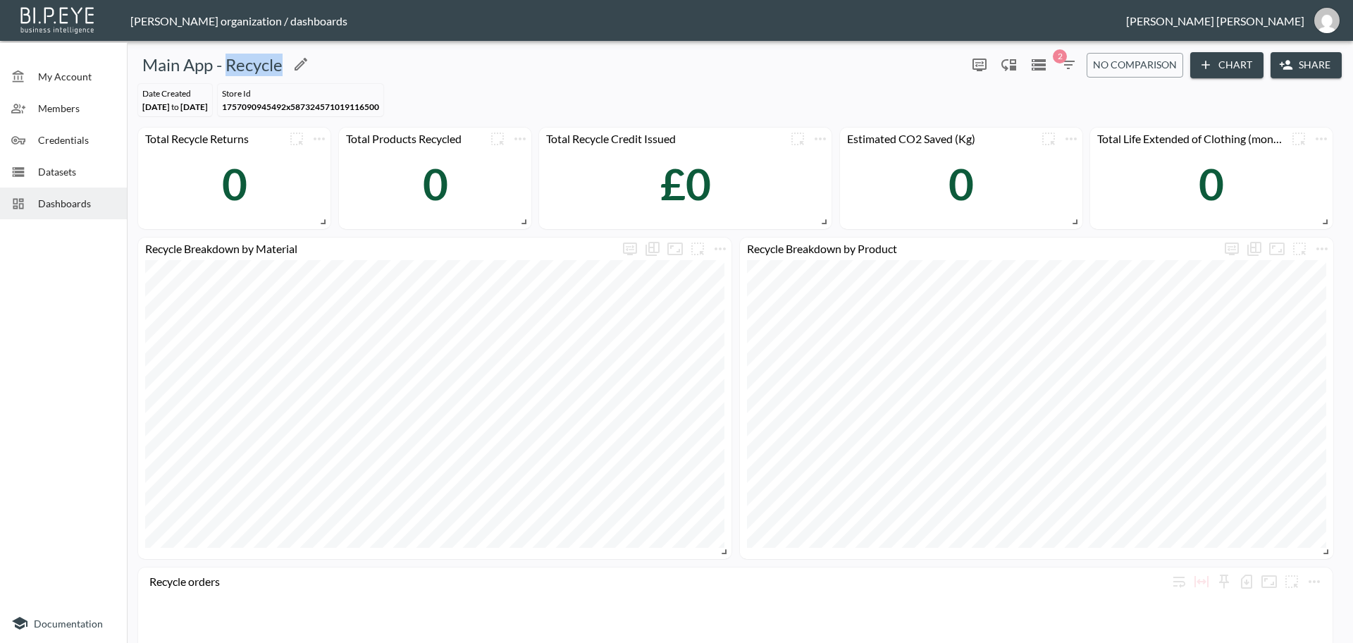
drag, startPoint x: 282, startPoint y: 66, endPoint x: 225, endPoint y: 65, distance: 57.1
click at [225, 65] on h5 "Main App - Recycle" at bounding box center [212, 65] width 140 height 23
copy h5 "Recycle"
